Goal: Manage account settings

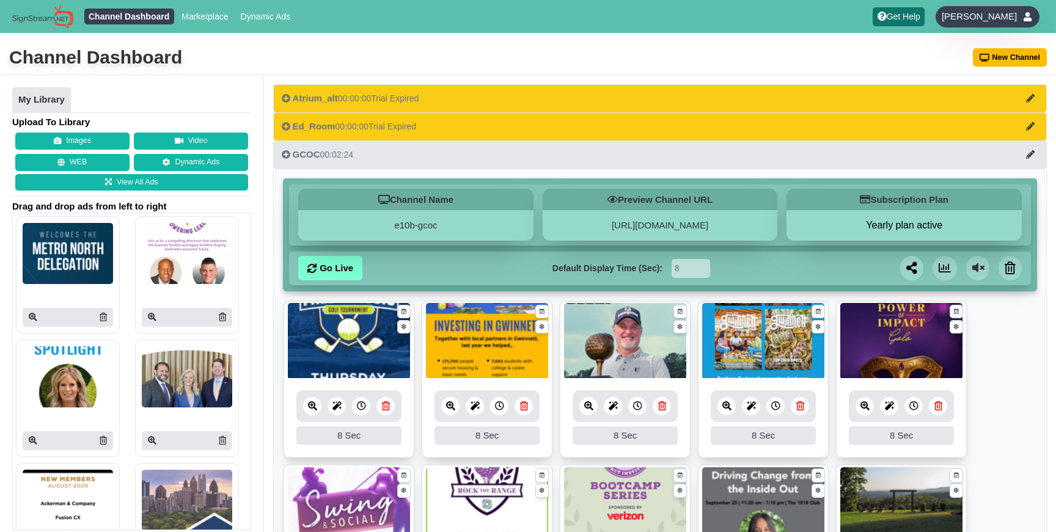
click at [1010, 12] on span "[PERSON_NAME]" at bounding box center [979, 16] width 75 height 12
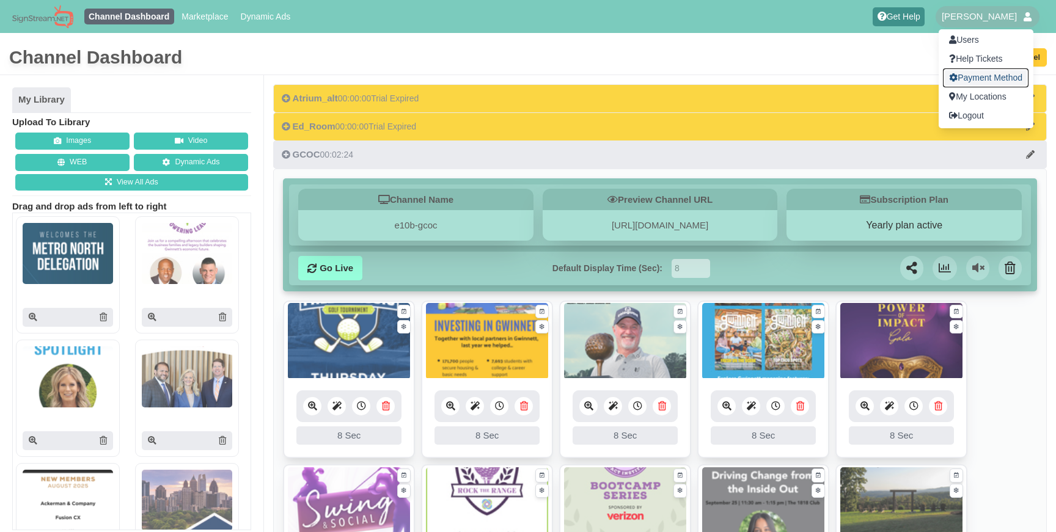
click at [988, 77] on link "Payment Method" at bounding box center [986, 77] width 86 height 19
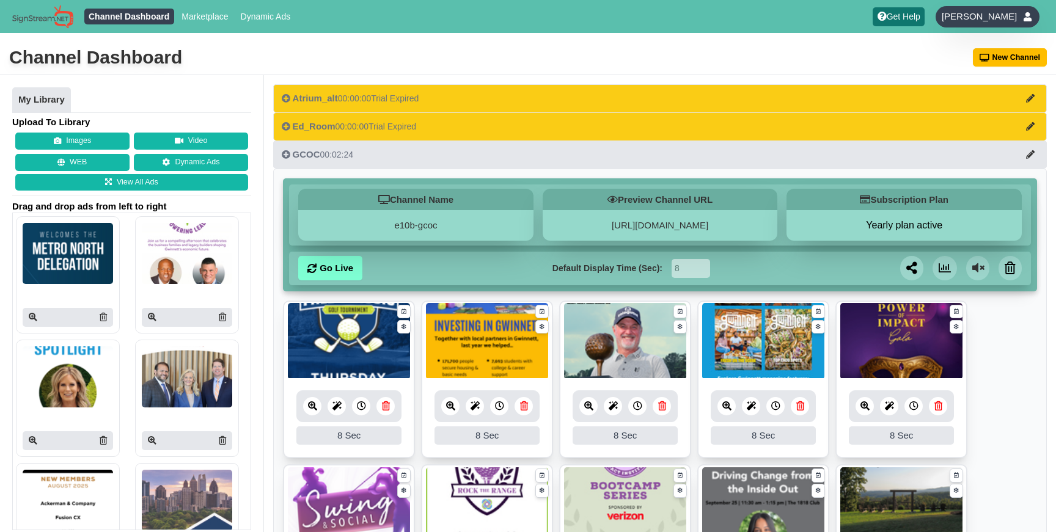
click at [991, 10] on span "[PERSON_NAME]" at bounding box center [979, 16] width 75 height 12
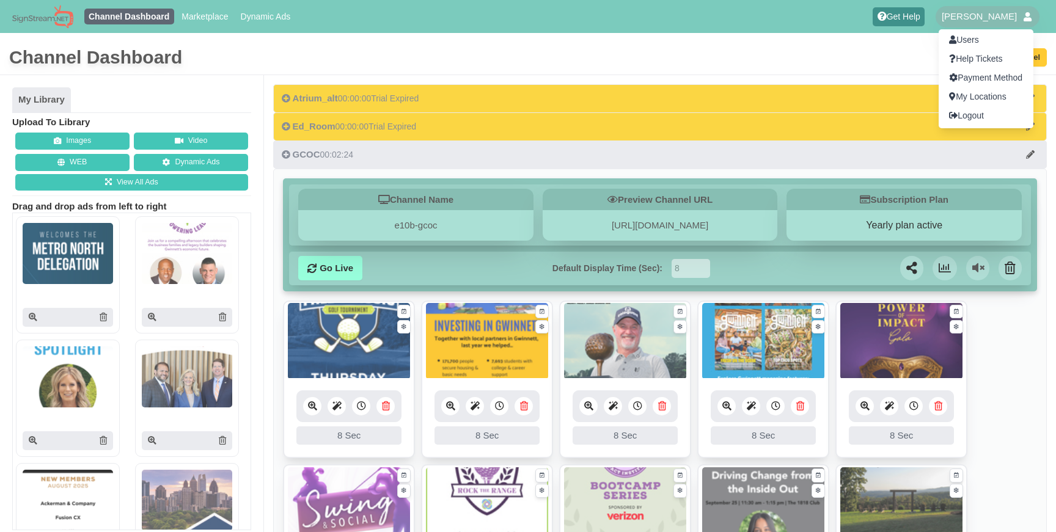
click at [222, 44] on div at bounding box center [528, 266] width 1056 height 532
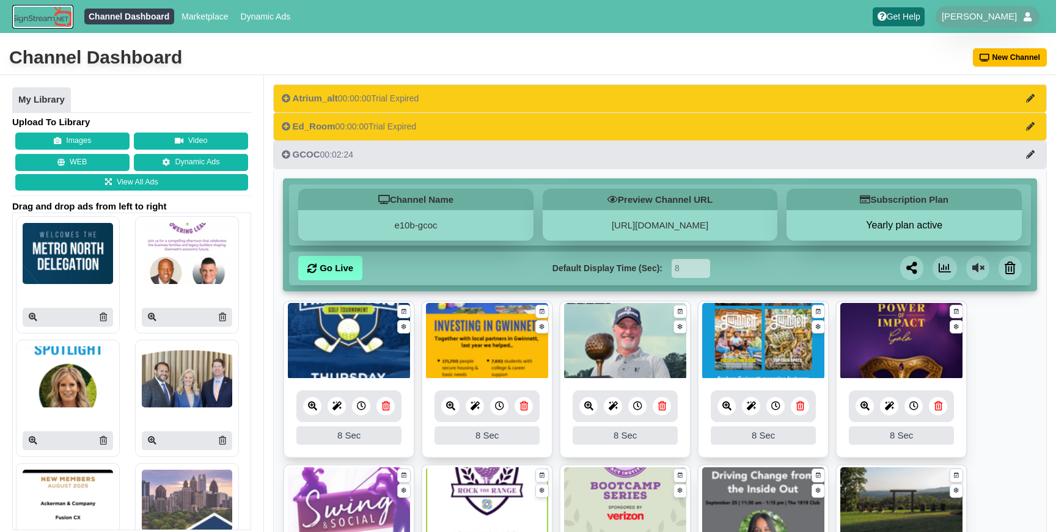
click at [47, 18] on img at bounding box center [42, 17] width 61 height 24
click at [710, 56] on div "Channel Dashboard New Channel" at bounding box center [528, 58] width 1056 height 34
